Goal: Task Accomplishment & Management: Use online tool/utility

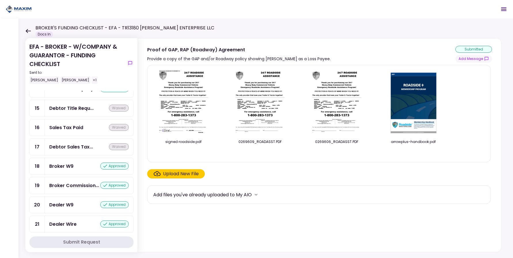
scroll to position [8, 0]
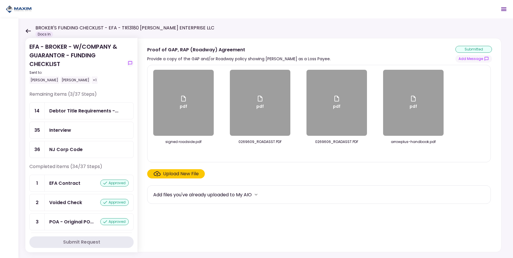
scroll to position [8, 0]
